Goal: Task Accomplishment & Management: Use online tool/utility

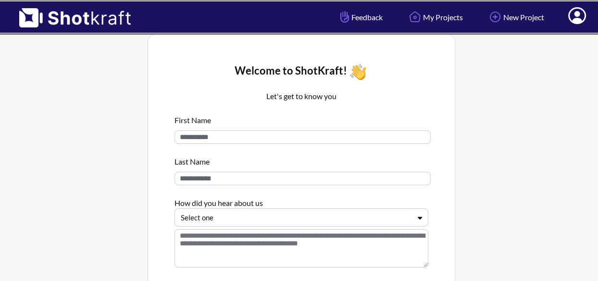
click at [279, 134] on input at bounding box center [302, 136] width 256 height 13
type input "***"
click at [260, 179] on input at bounding box center [302, 177] width 256 height 13
type input "*******"
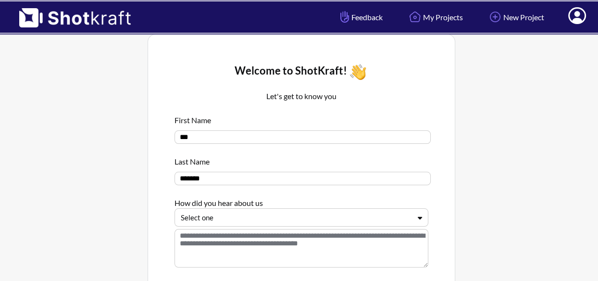
click at [249, 228] on div "First Name *** Last Name ******* How did you hear about us Select one" at bounding box center [301, 192] width 254 height 165
click at [251, 221] on div "Select one" at bounding box center [301, 217] width 254 height 18
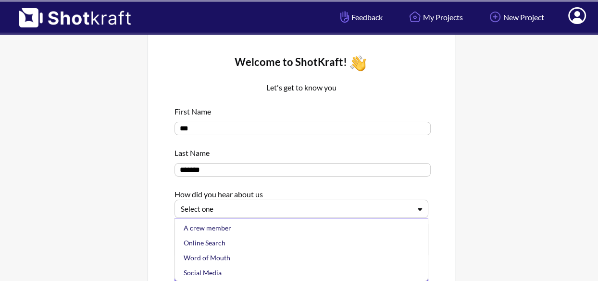
scroll to position [10, 0]
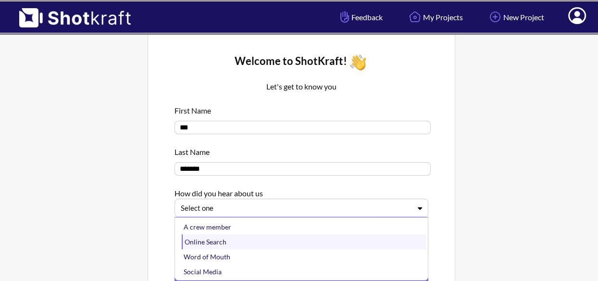
click at [233, 243] on div "Online Search" at bounding box center [304, 241] width 244 height 15
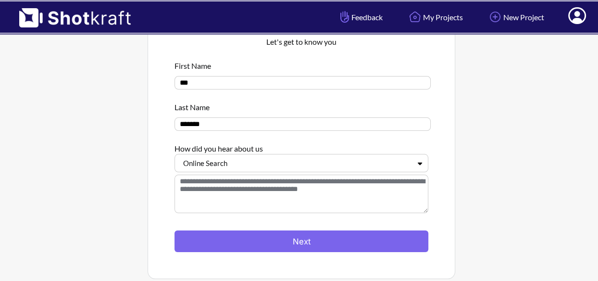
scroll to position [63, 0]
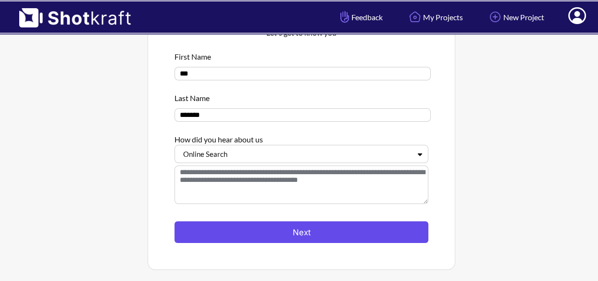
click at [347, 238] on button "Next" at bounding box center [301, 232] width 254 height 22
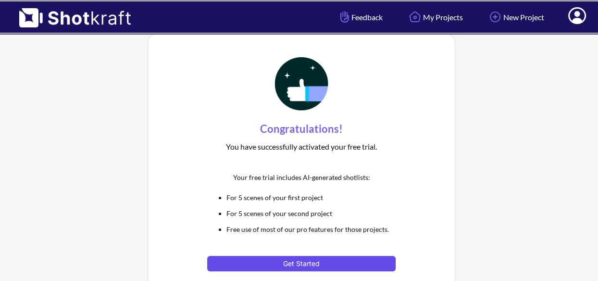
click at [327, 261] on button "Get Started" at bounding box center [301, 263] width 188 height 15
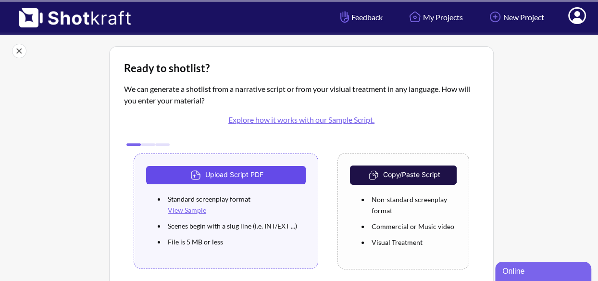
click at [266, 176] on button "Upload Script PDF" at bounding box center [225, 175] width 159 height 18
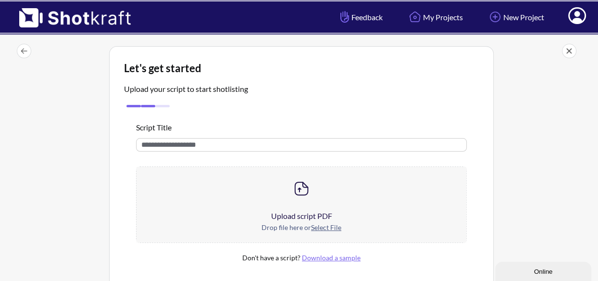
click at [266, 151] on div "Script Title Upload script PDF Drop file here or Select File Don't have a scrip…" at bounding box center [301, 210] width 355 height 200
click at [266, 144] on input "text" at bounding box center [301, 144] width 330 height 13
type input "**********"
click at [327, 229] on u "Select File" at bounding box center [326, 227] width 30 height 8
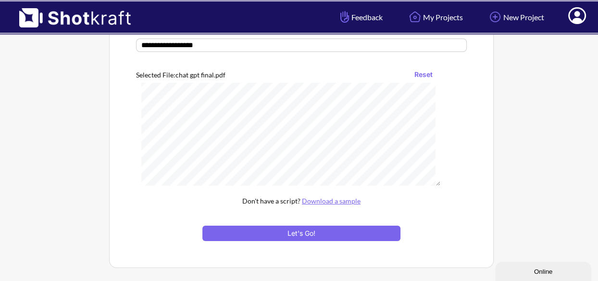
scroll to position [246, 0]
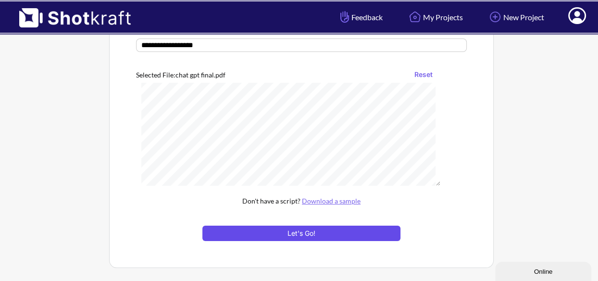
click at [328, 231] on button "Let's Go!" at bounding box center [301, 232] width 198 height 15
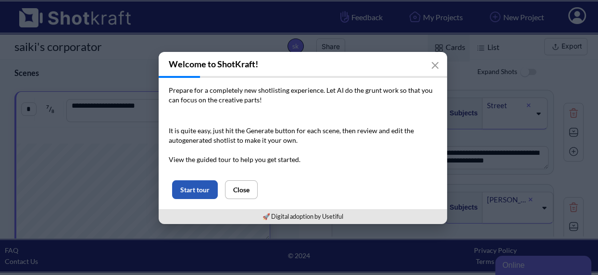
click at [193, 183] on button "Start tour" at bounding box center [195, 189] width 46 height 19
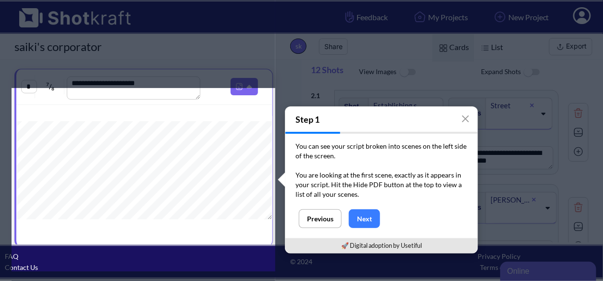
scroll to position [25, 0]
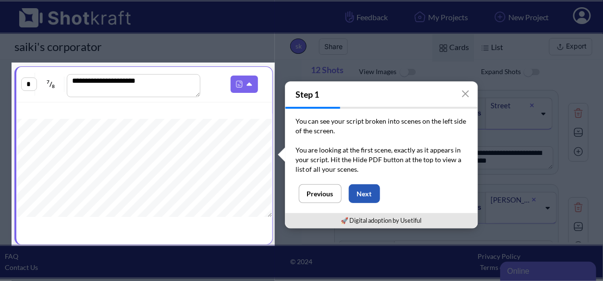
click at [367, 192] on button "Next" at bounding box center [364, 193] width 31 height 19
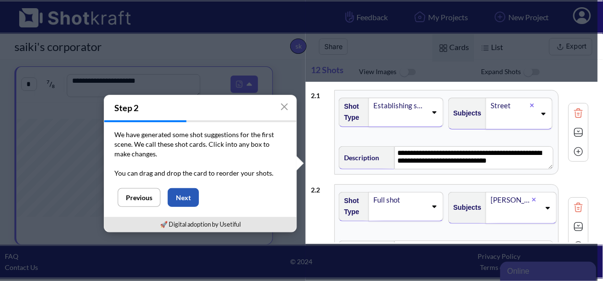
click at [188, 199] on button "Next" at bounding box center [183, 197] width 31 height 19
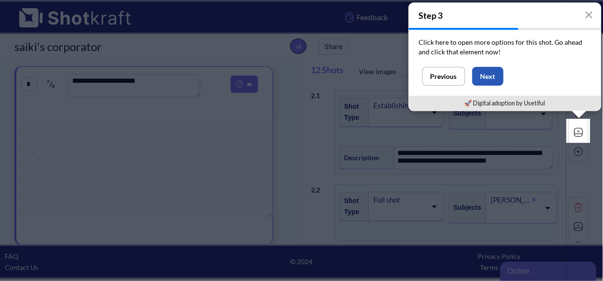
click at [491, 77] on button "Next" at bounding box center [487, 76] width 31 height 19
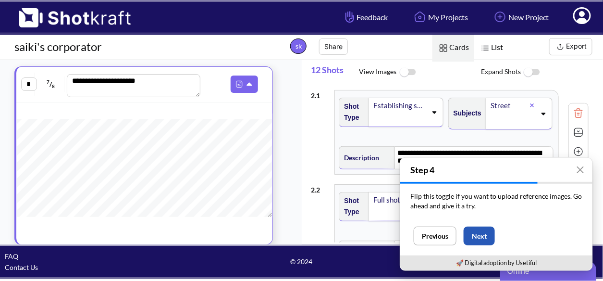
click at [479, 237] on button "Next" at bounding box center [479, 235] width 31 height 19
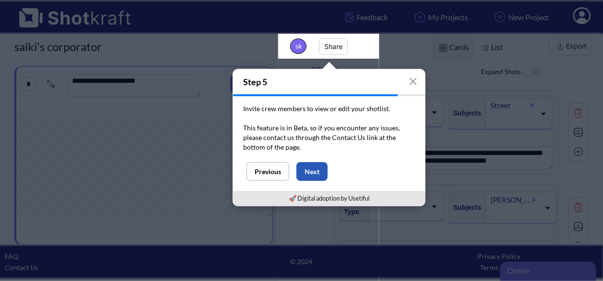
click at [311, 168] on button "Next" at bounding box center [311, 171] width 31 height 19
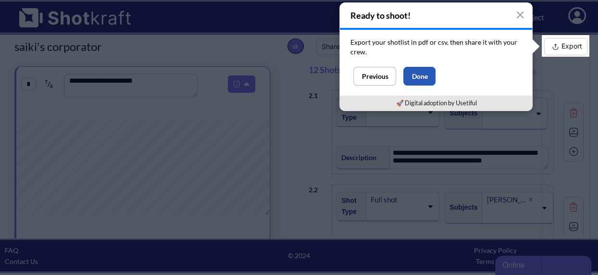
click at [423, 81] on button "Done" at bounding box center [419, 76] width 32 height 19
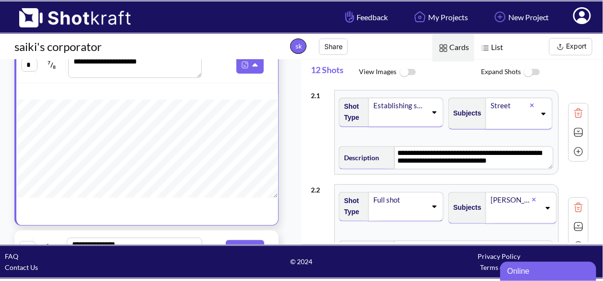
scroll to position [63, 0]
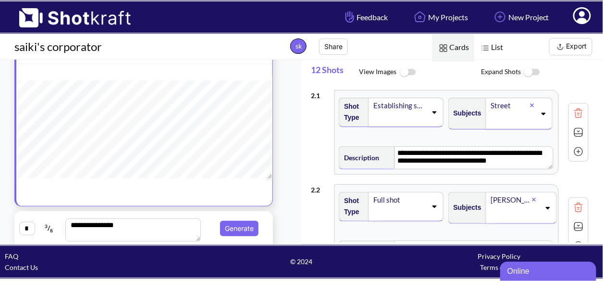
click at [559, 78] on span "Expand Shots" at bounding box center [542, 72] width 122 height 21
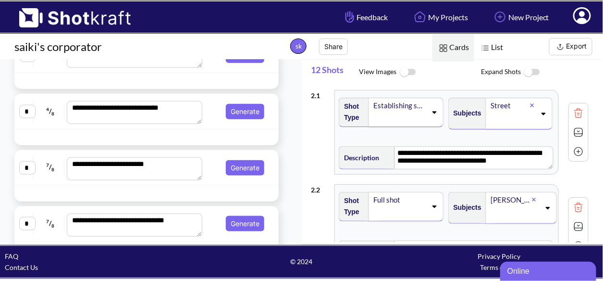
scroll to position [0, 0]
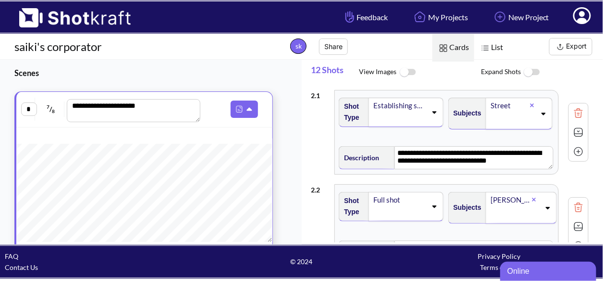
click at [531, 72] on img at bounding box center [532, 72] width 22 height 21
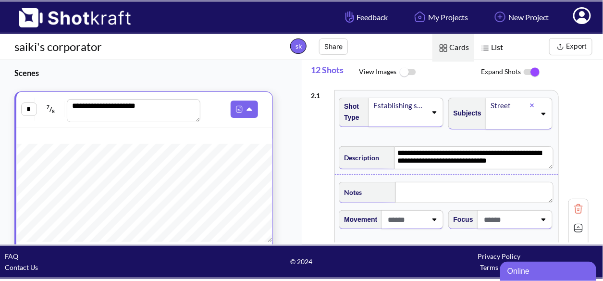
click at [531, 72] on img at bounding box center [532, 72] width 22 height 20
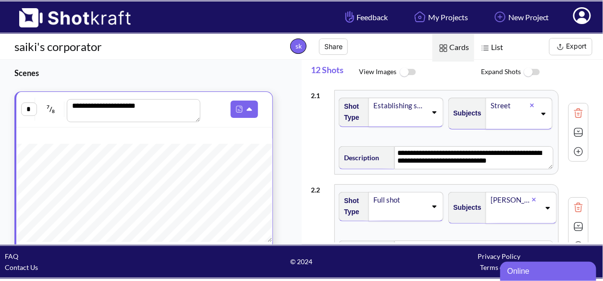
click at [403, 74] on img at bounding box center [408, 72] width 22 height 21
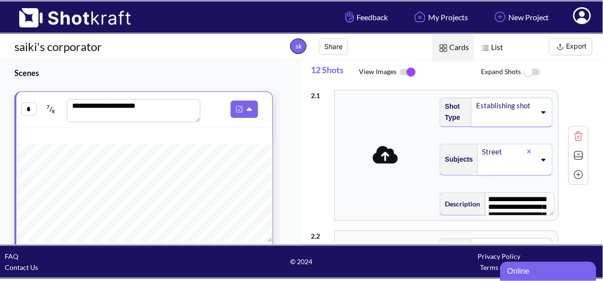
click at [412, 71] on img at bounding box center [408, 72] width 22 height 20
